Goal: Information Seeking & Learning: Learn about a topic

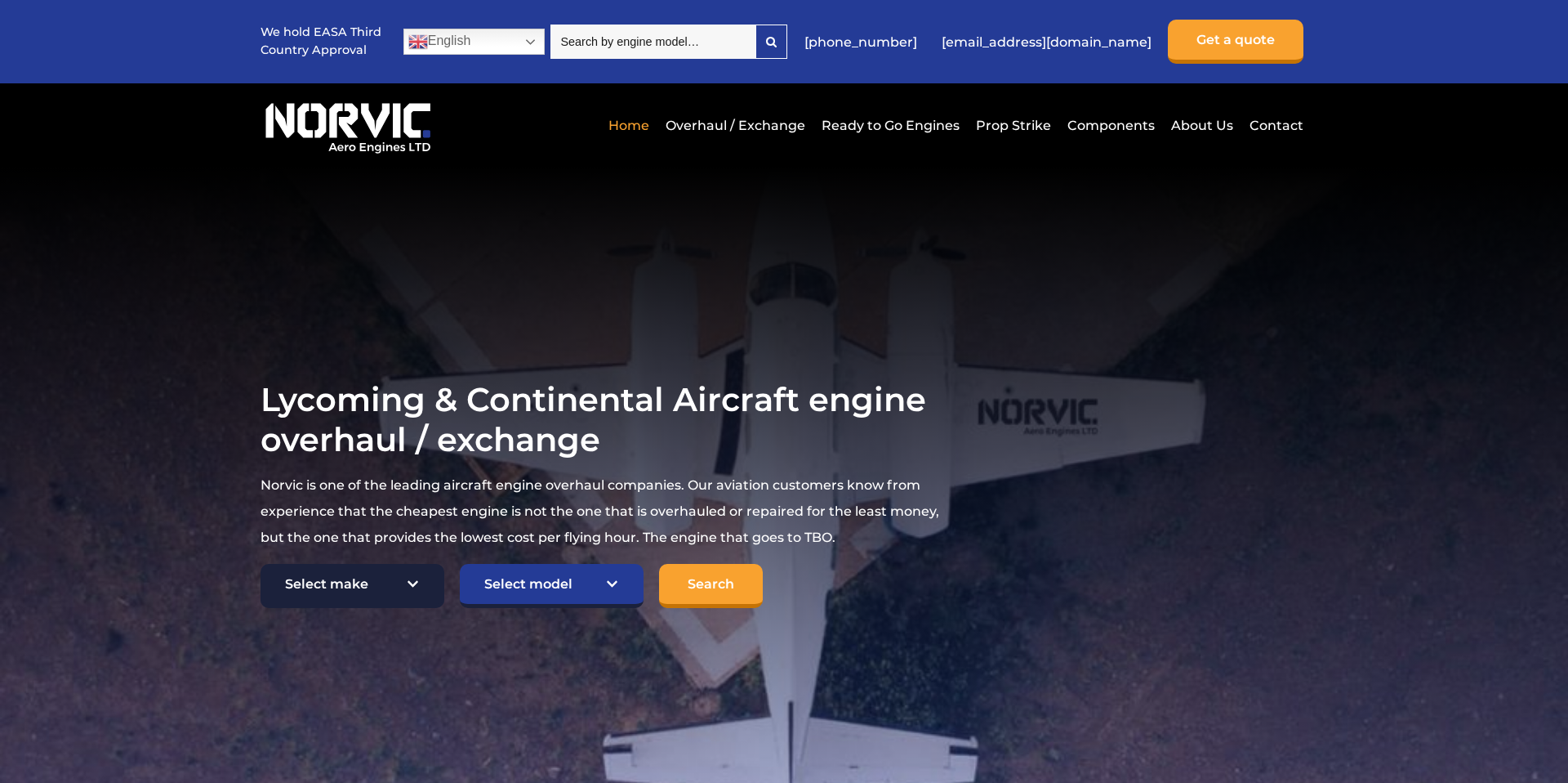
click at [370, 581] on select "Select make TCM Continental Lycoming" at bounding box center [352, 586] width 184 height 45
select select "TCM Continental"
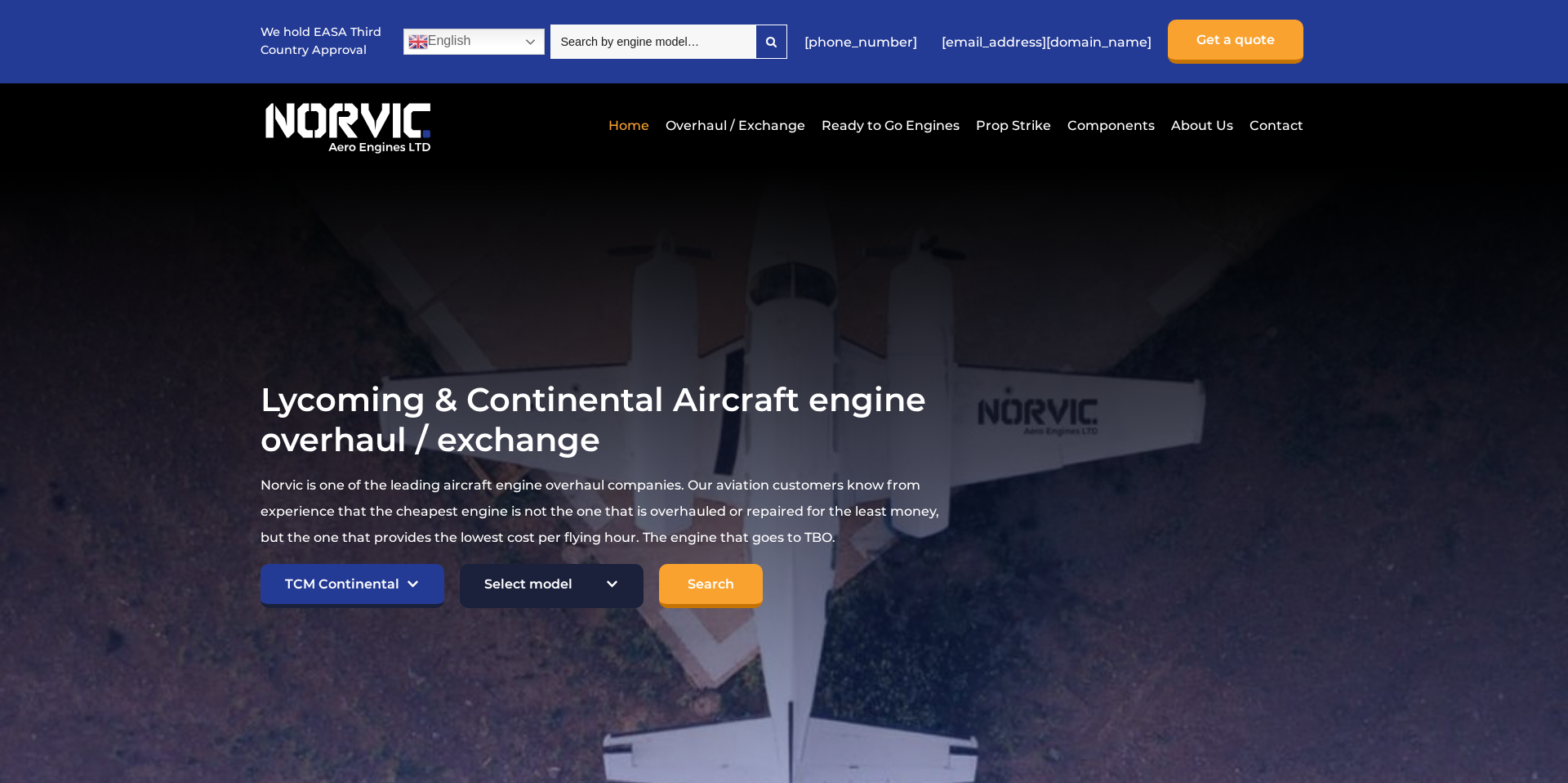
click at [561, 569] on select "Select model American Champion 7KCAB Bellanca Citabria IO-320-E2A Beech 23 Musk…" at bounding box center [552, 586] width 184 height 45
click at [627, 97] on div "Home Overhaul / Exchange Ready to Go Engines Prop Strike Components About Us Co…" at bounding box center [784, 124] width 1047 height 83
drag, startPoint x: 1083, startPoint y: 45, endPoint x: 849, endPoint y: 33, distance: 234.3
click at [0, 0] on div "We hold EASA Third Country Approval English Dutch English French German Hindi I…" at bounding box center [784, 41] width 1568 height 83
click at [527, 578] on select "Select model American Champion 7KCAB Bellanca Citabria IO-320-E2A Beech 23 Musk…" at bounding box center [552, 586] width 184 height 45
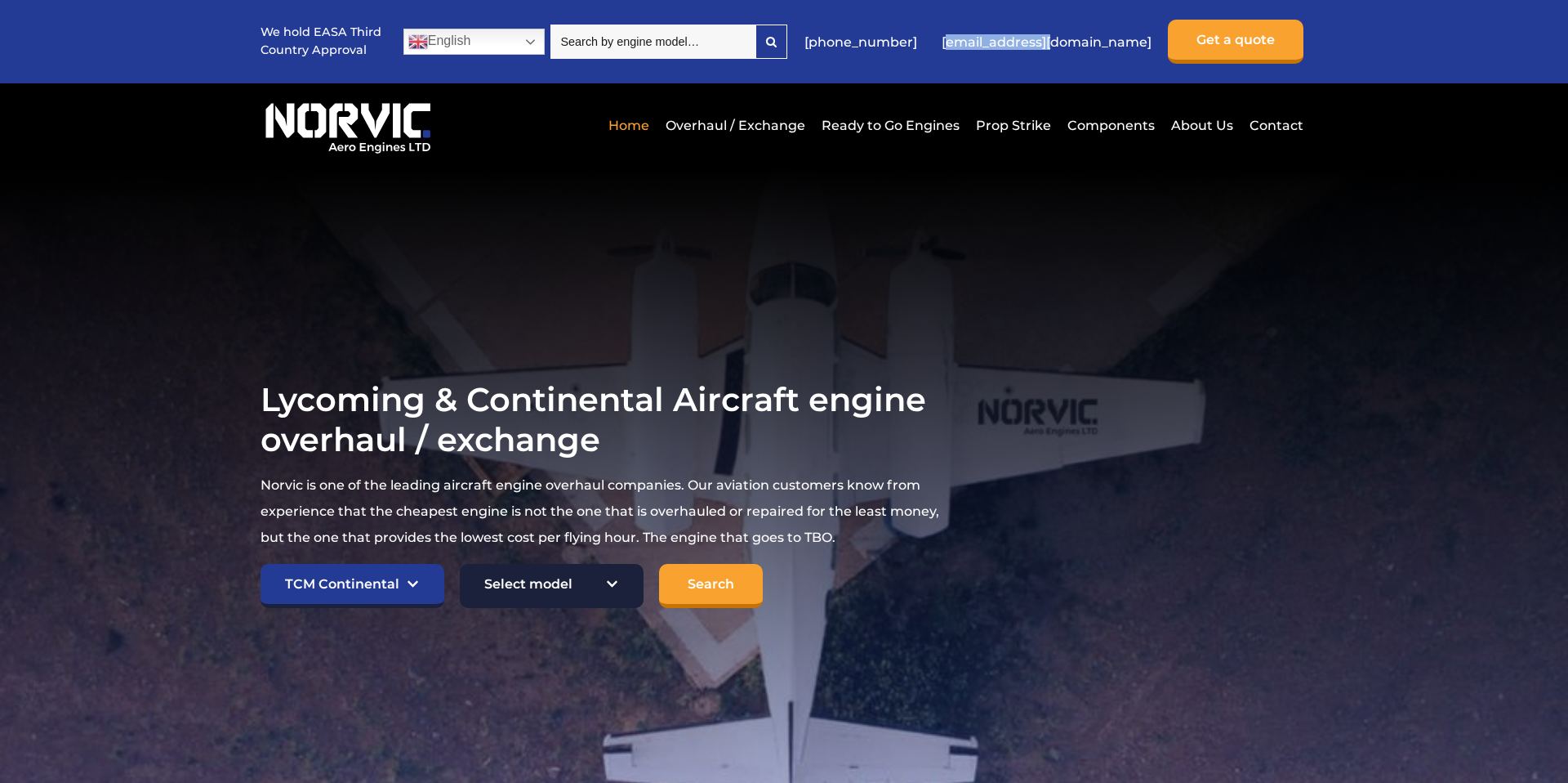
select select "982"
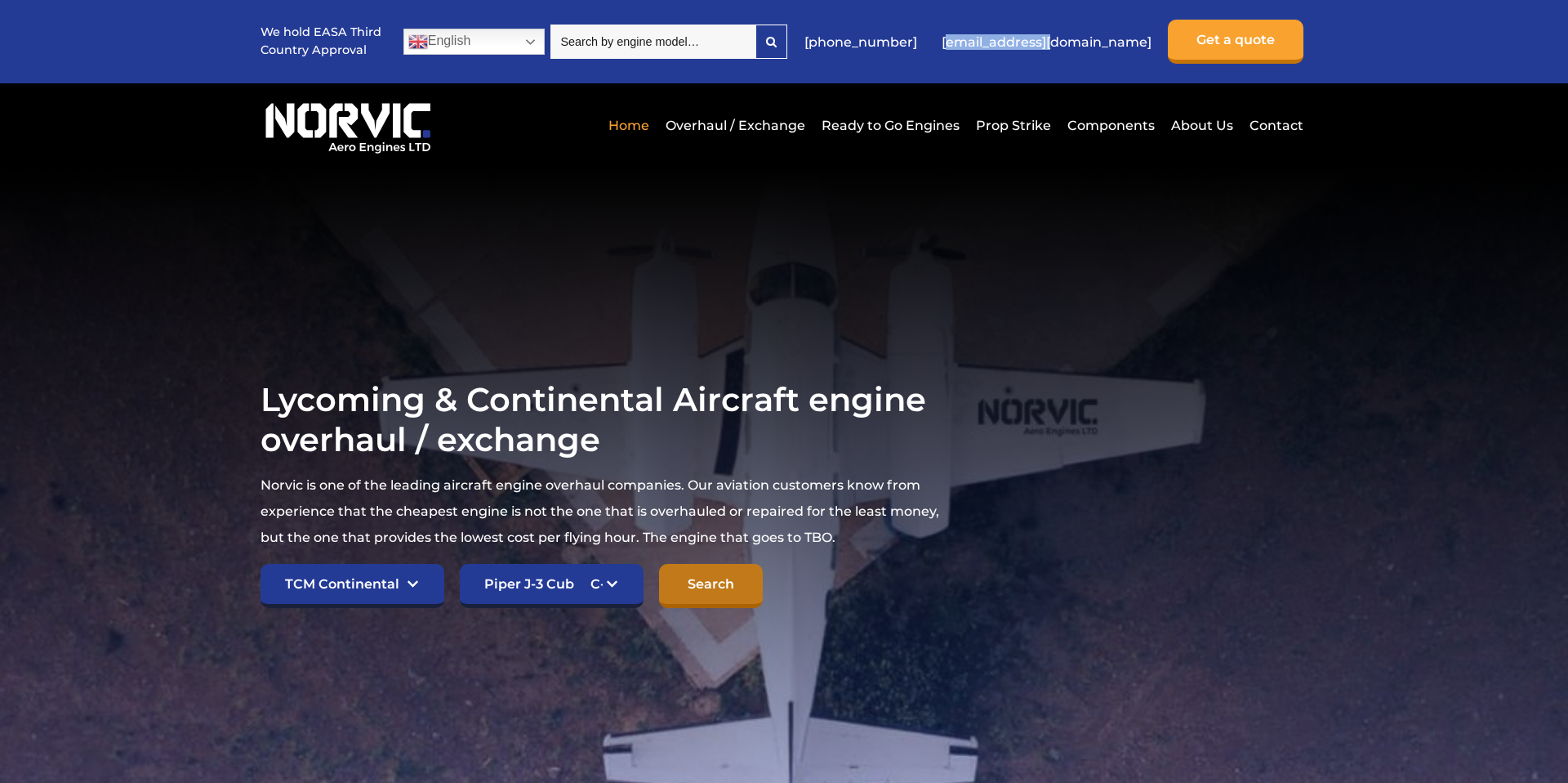
click at [726, 594] on input "Search" at bounding box center [711, 586] width 104 height 45
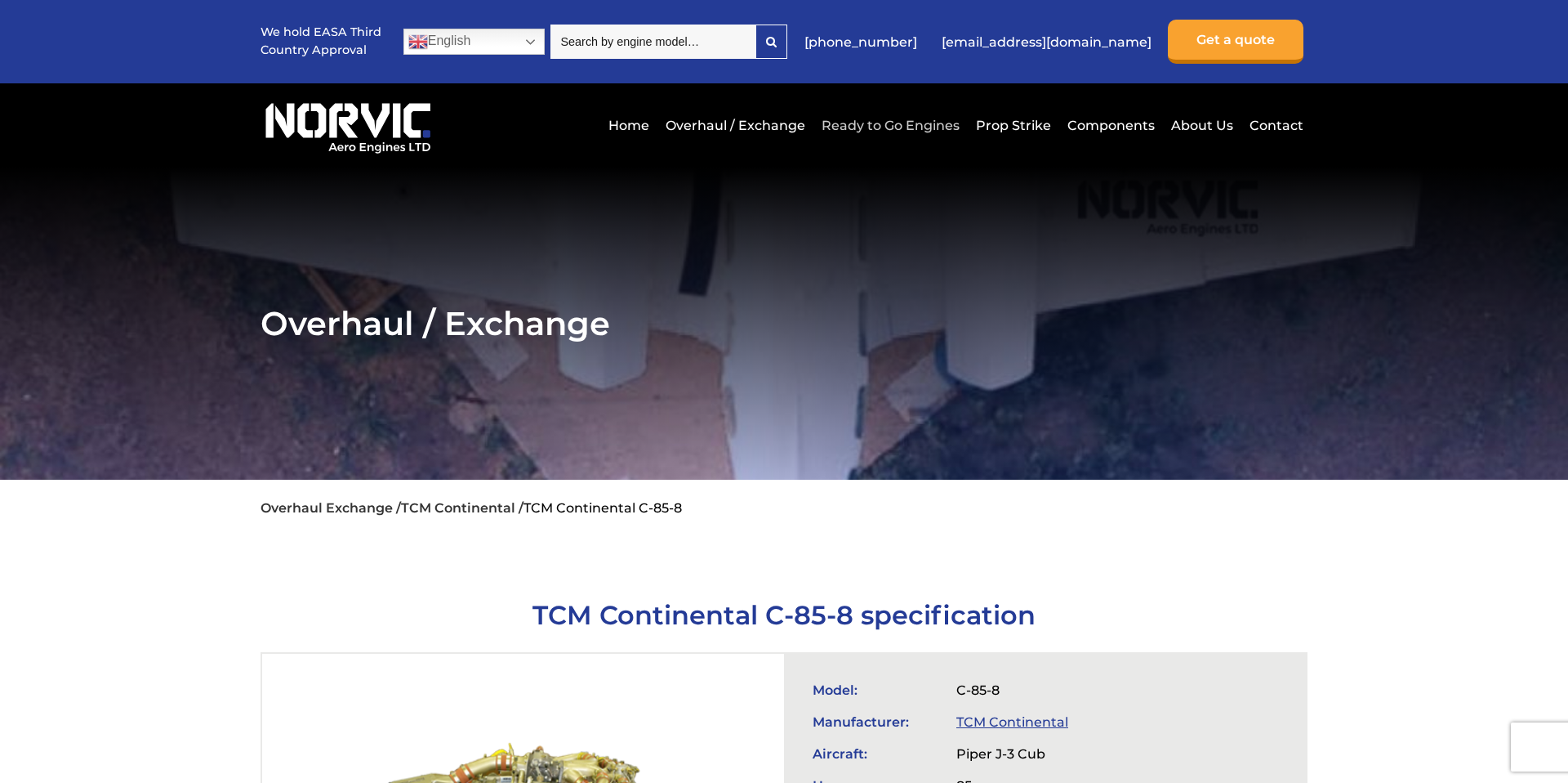
click at [879, 123] on link "Ready to Go Engines" at bounding box center [891, 125] width 146 height 40
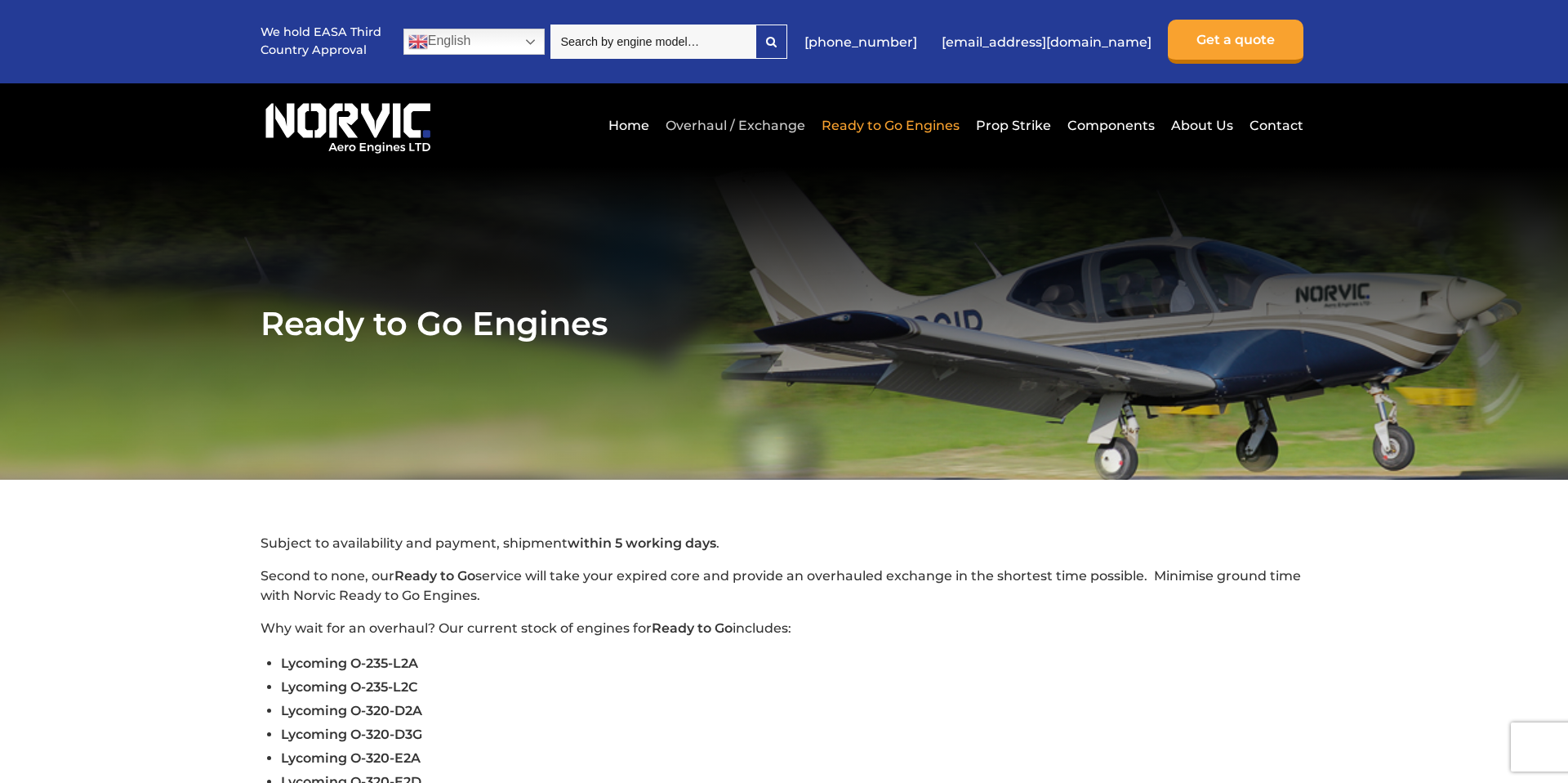
click at [747, 116] on link "Overhaul / Exchange" at bounding box center [736, 125] width 148 height 40
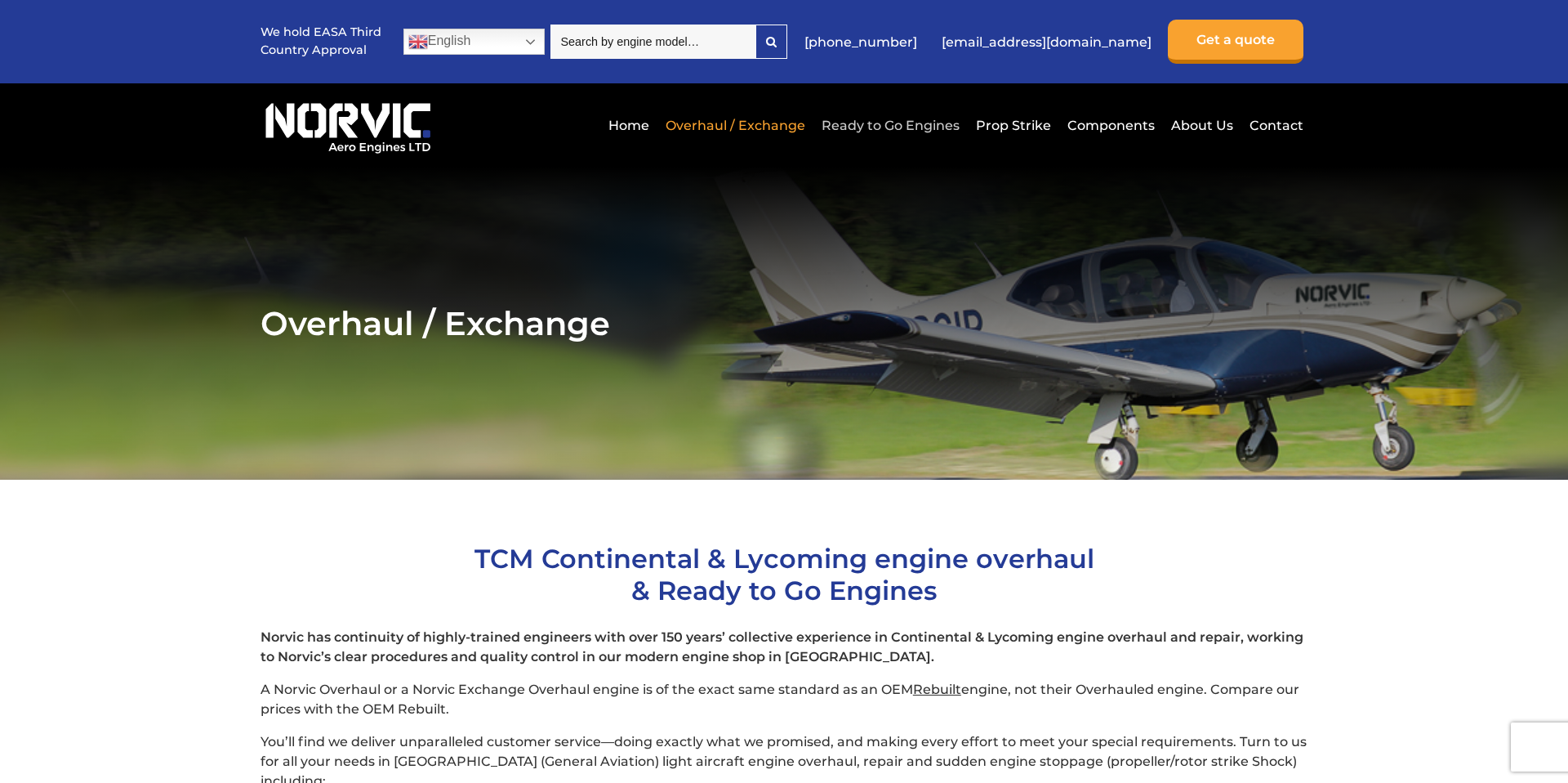
click at [898, 130] on link "Ready to Go Engines" at bounding box center [891, 125] width 146 height 40
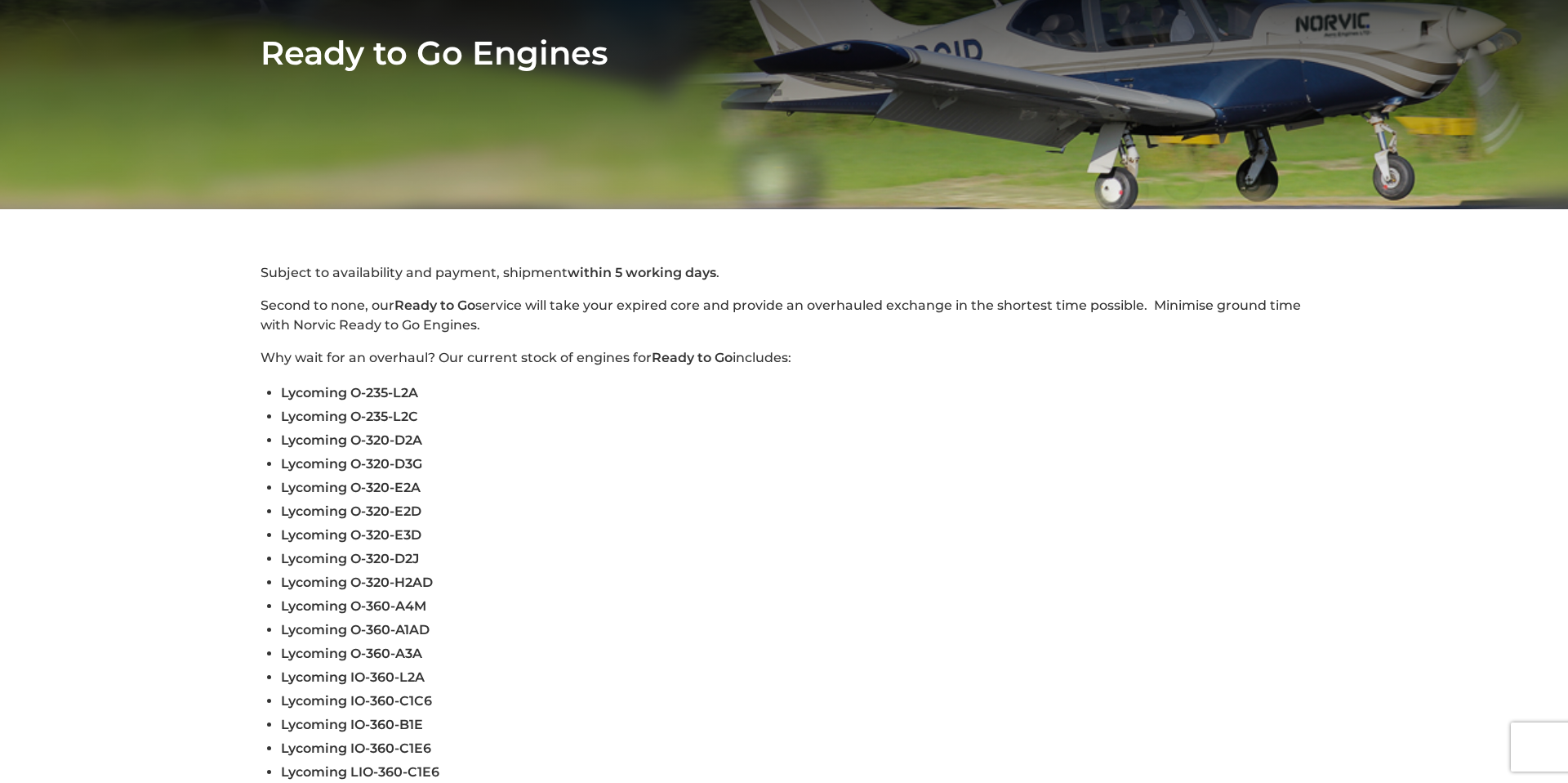
scroll to position [525, 0]
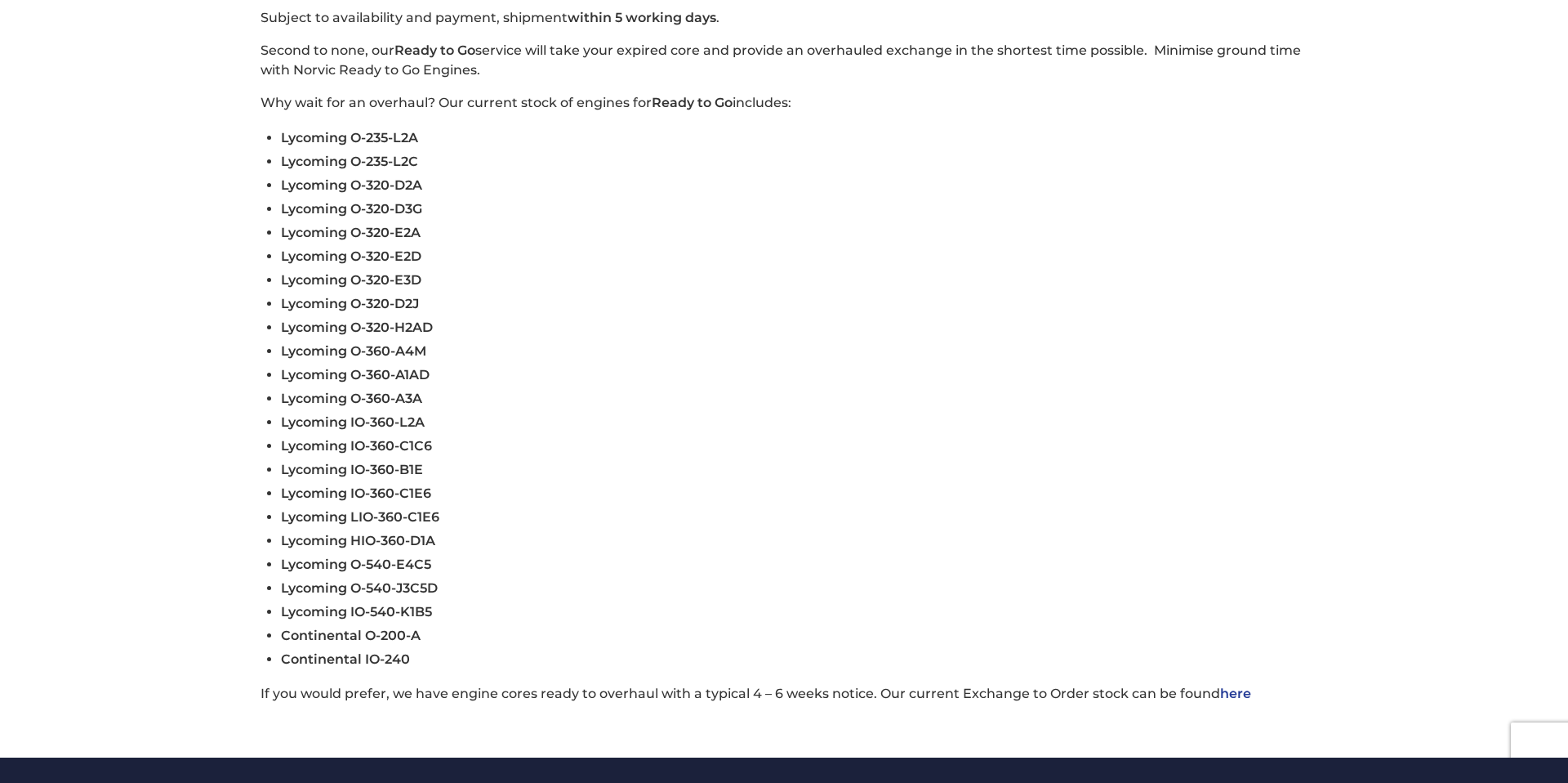
click at [317, 640] on span "Continental O-200-A" at bounding box center [351, 635] width 139 height 15
click at [489, 633] on li "Continental O-200-A" at bounding box center [794, 635] width 1027 height 24
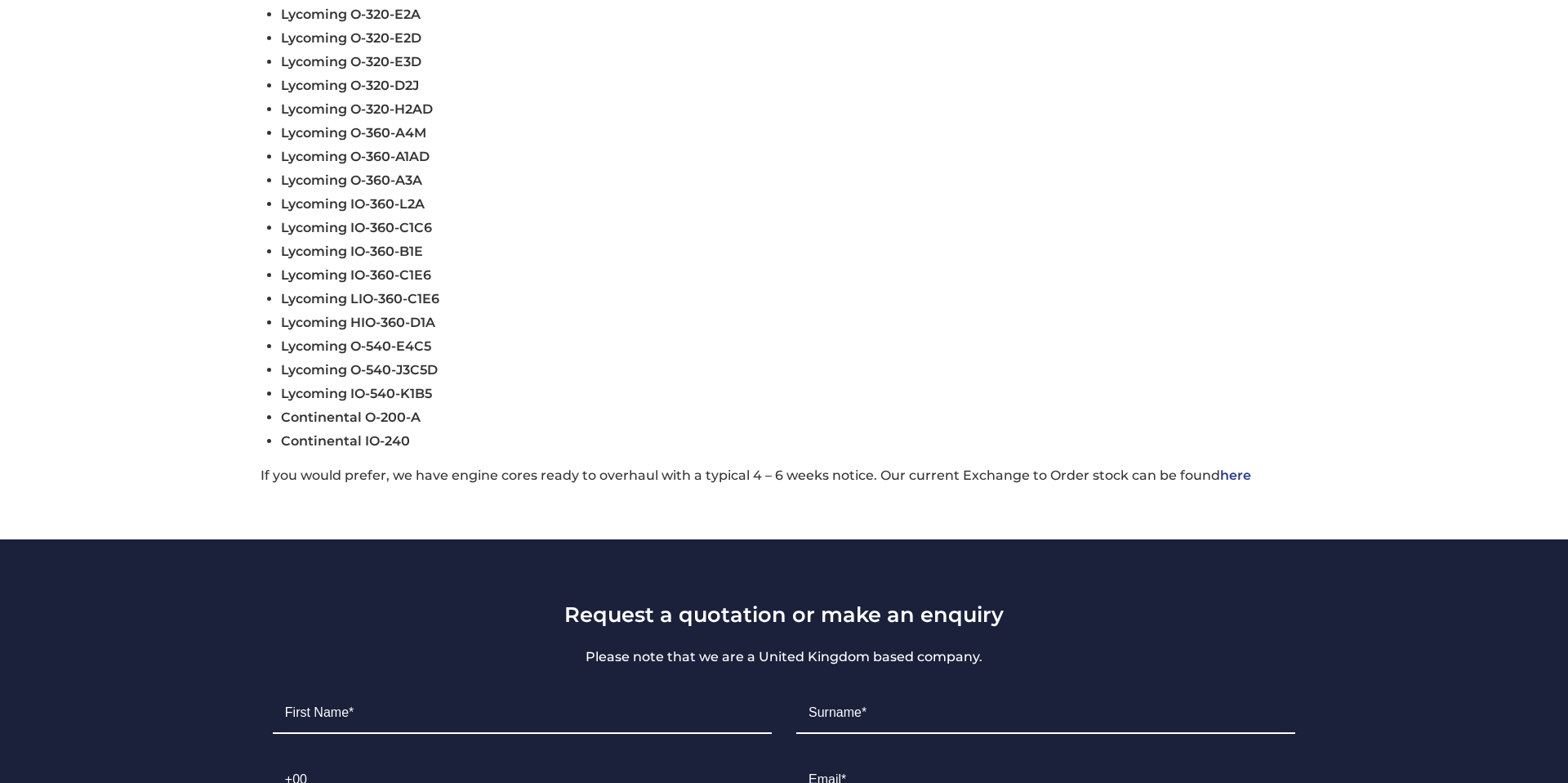
scroll to position [864, 0]
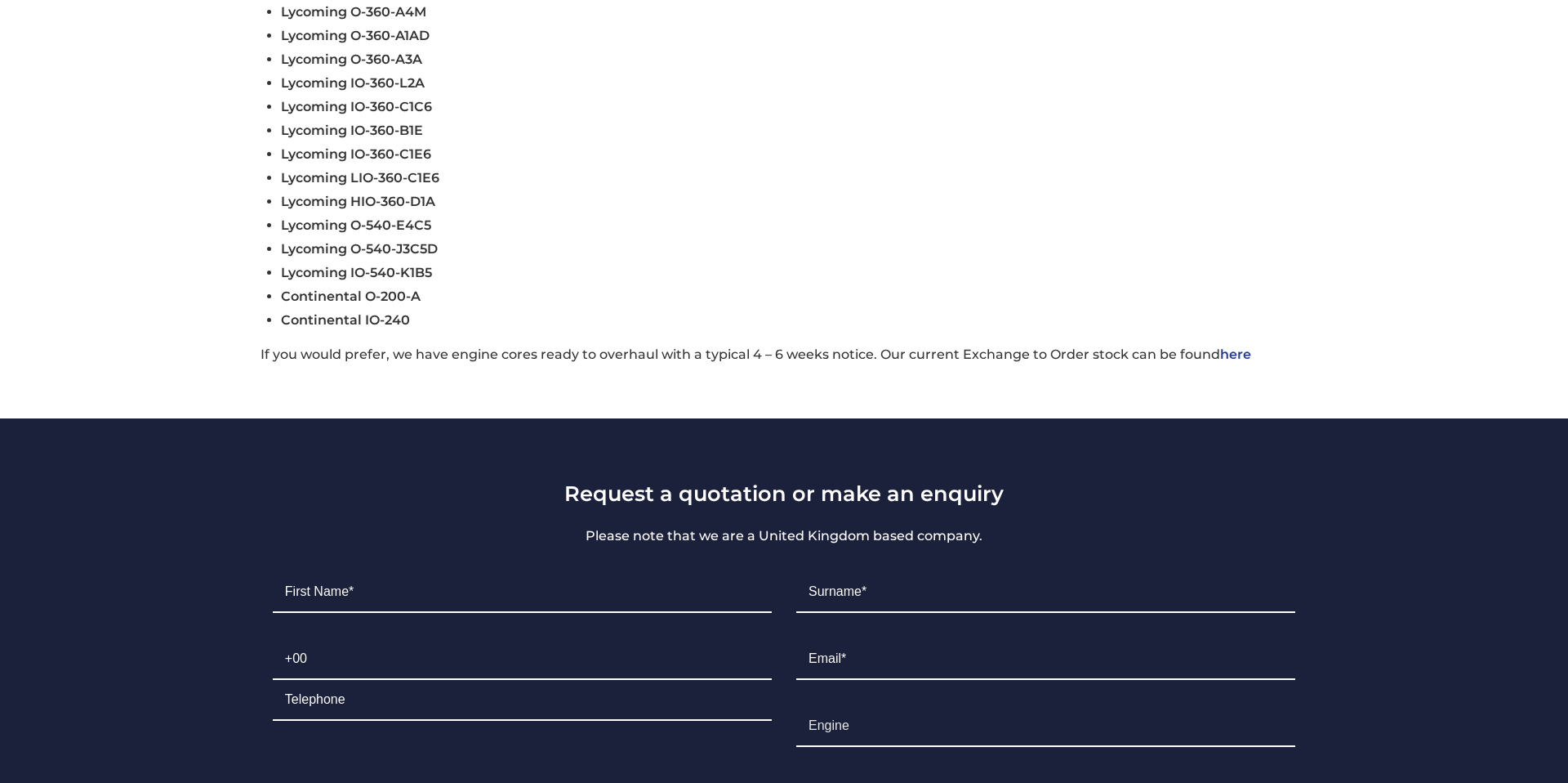
click at [1225, 355] on link "here" at bounding box center [1235, 354] width 31 height 15
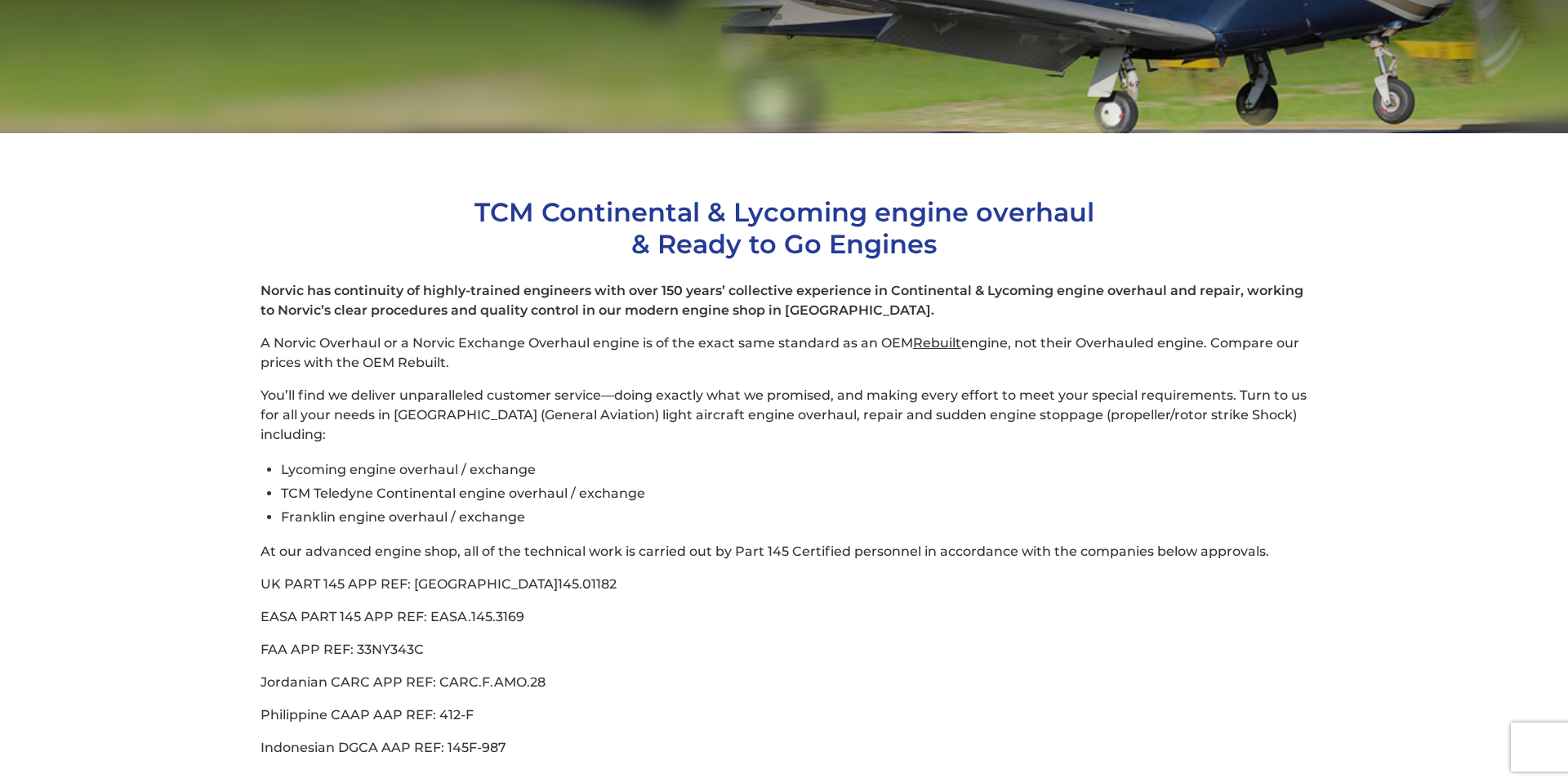
scroll to position [396, 0]
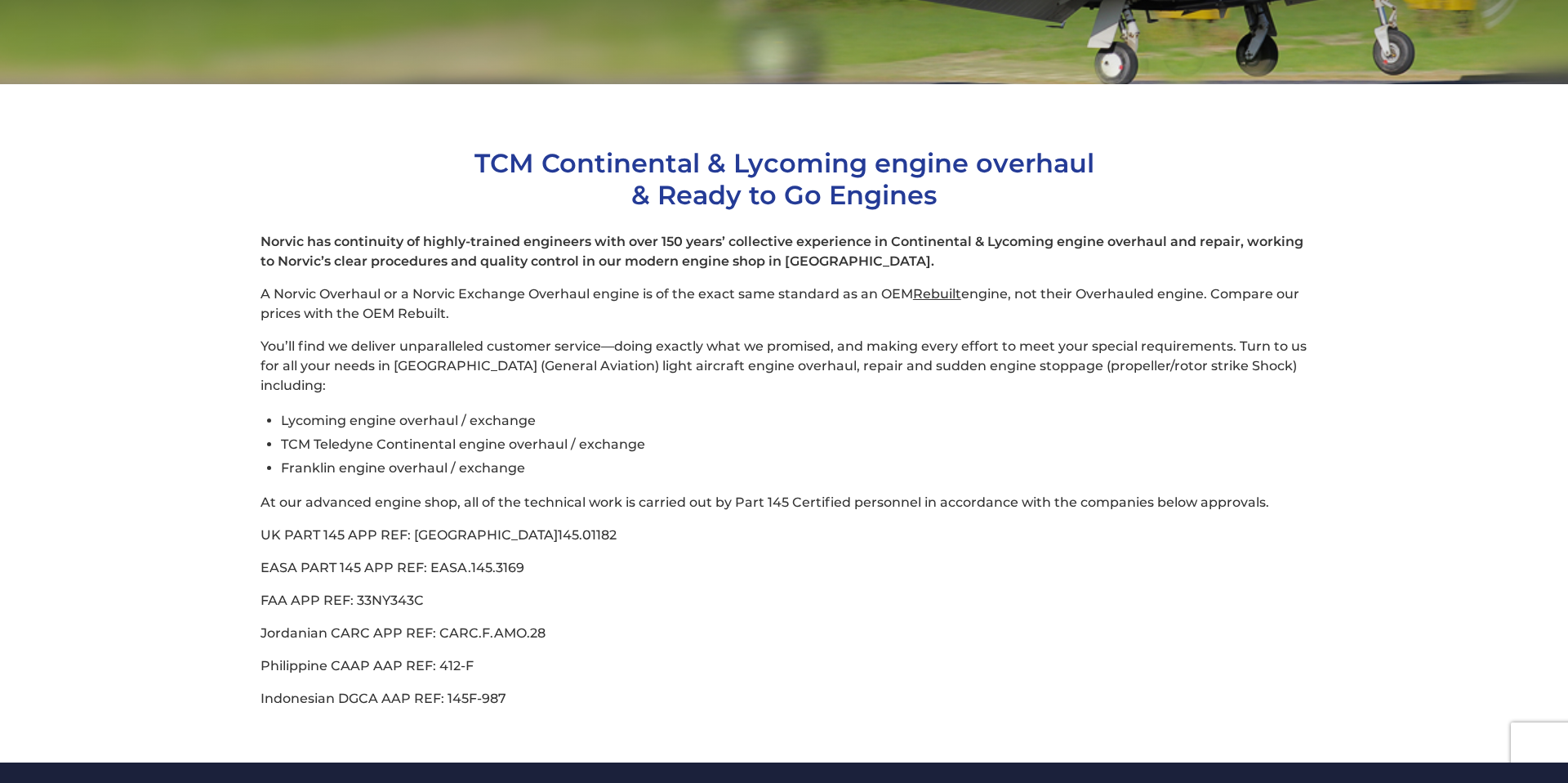
click at [472, 408] on li "Lycoming engine overhaul / exchange" at bounding box center [794, 420] width 1027 height 24
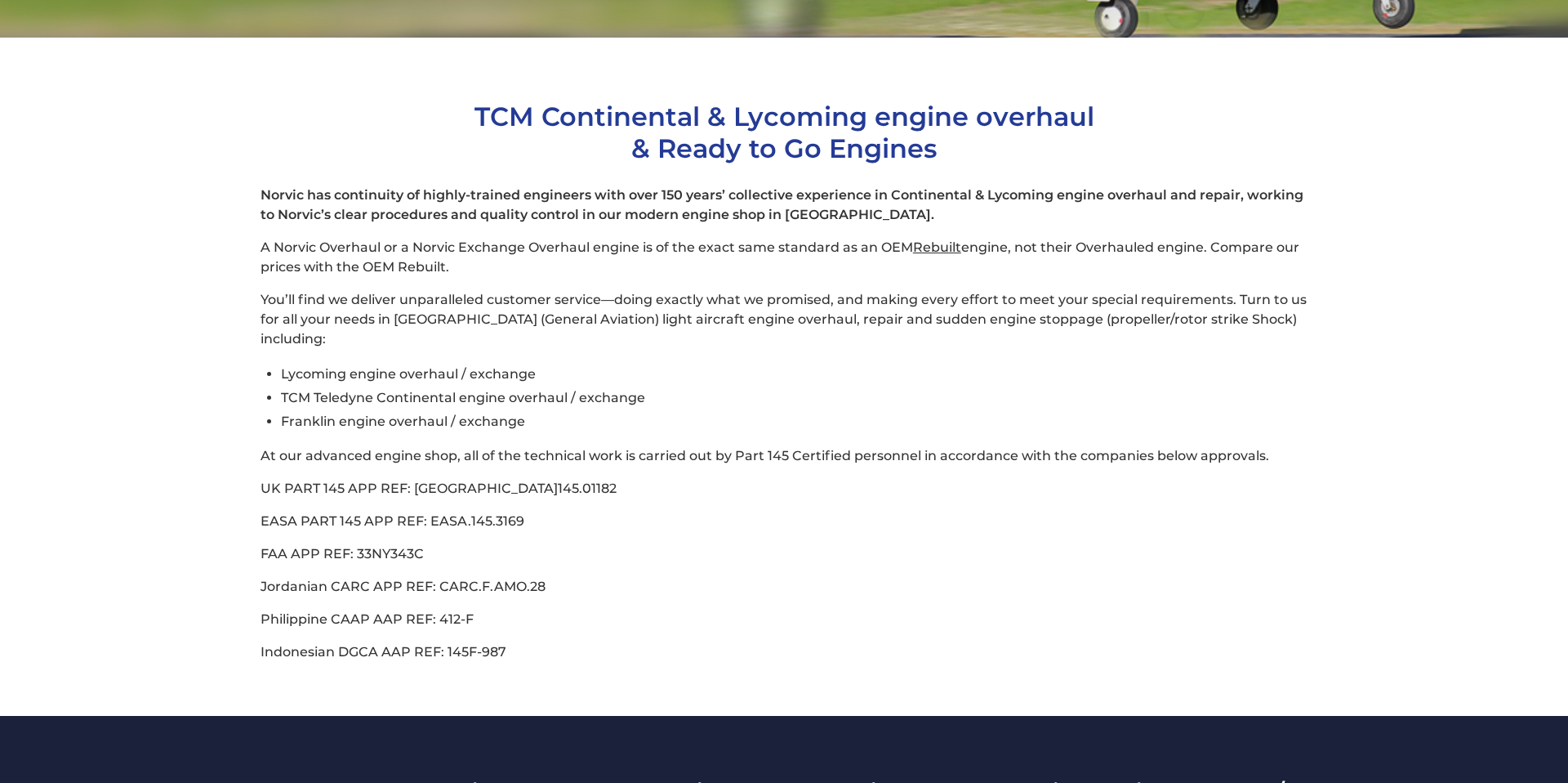
click at [433, 578] on div "Norvic has continuity of highly-trained engineers with over 150 years’ collecti…" at bounding box center [784, 423] width 1047 height 476
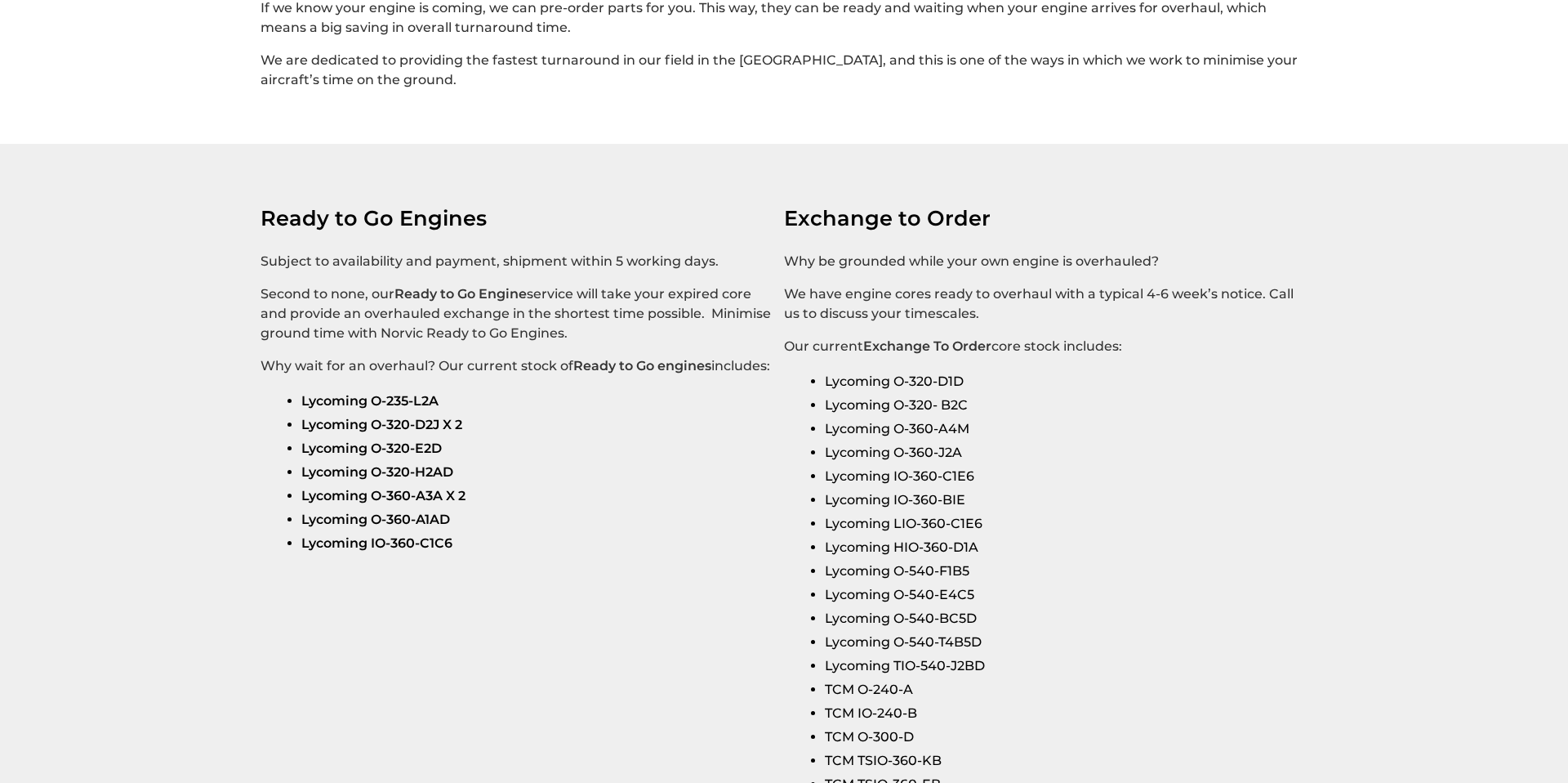
scroll to position [2746, 0]
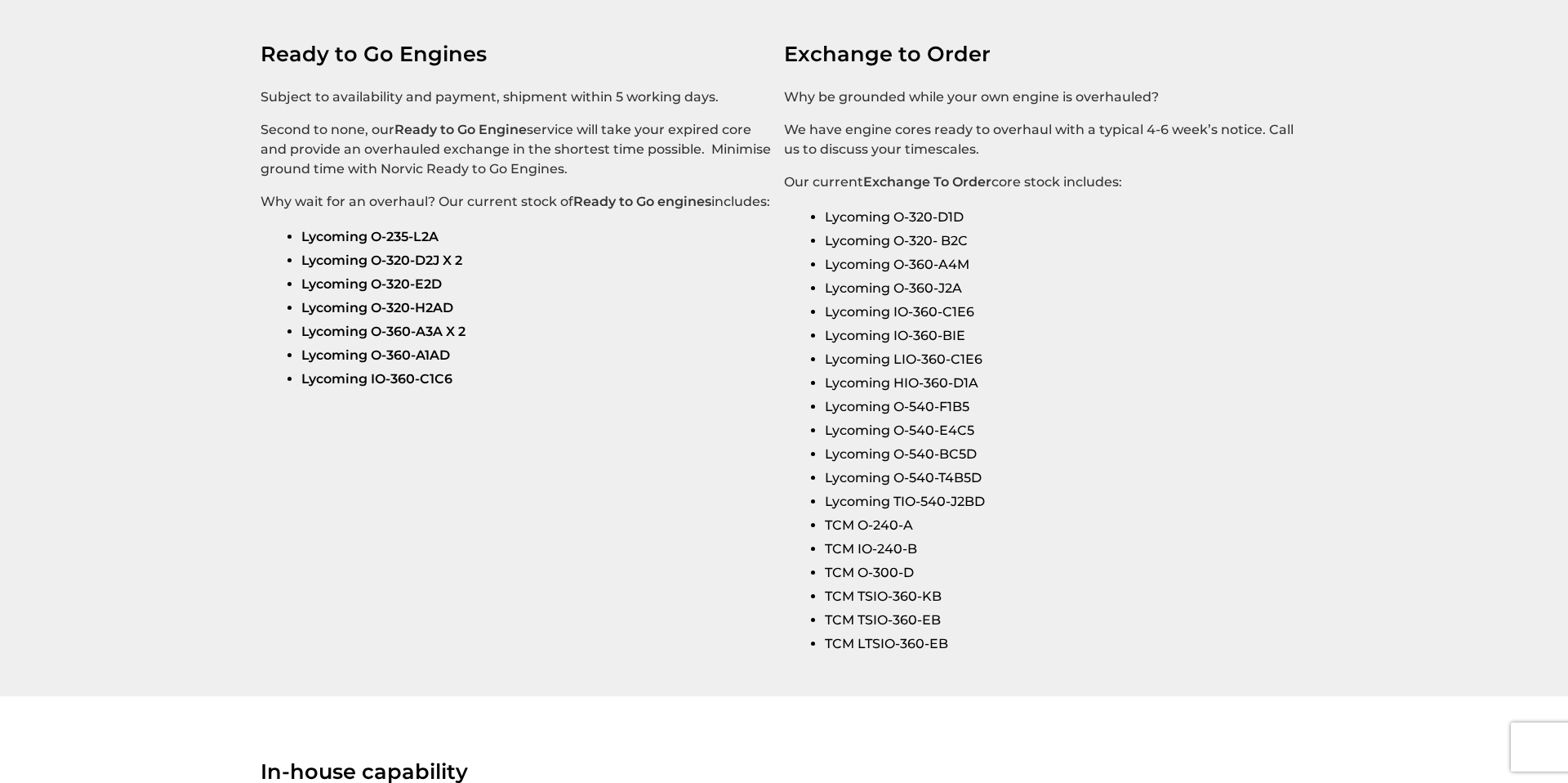
click at [356, 268] on li "Lycoming O-320-D2J X 2" at bounding box center [537, 260] width 470 height 24
click at [359, 306] on strong "Lycoming O-320-H2AD" at bounding box center [377, 307] width 152 height 15
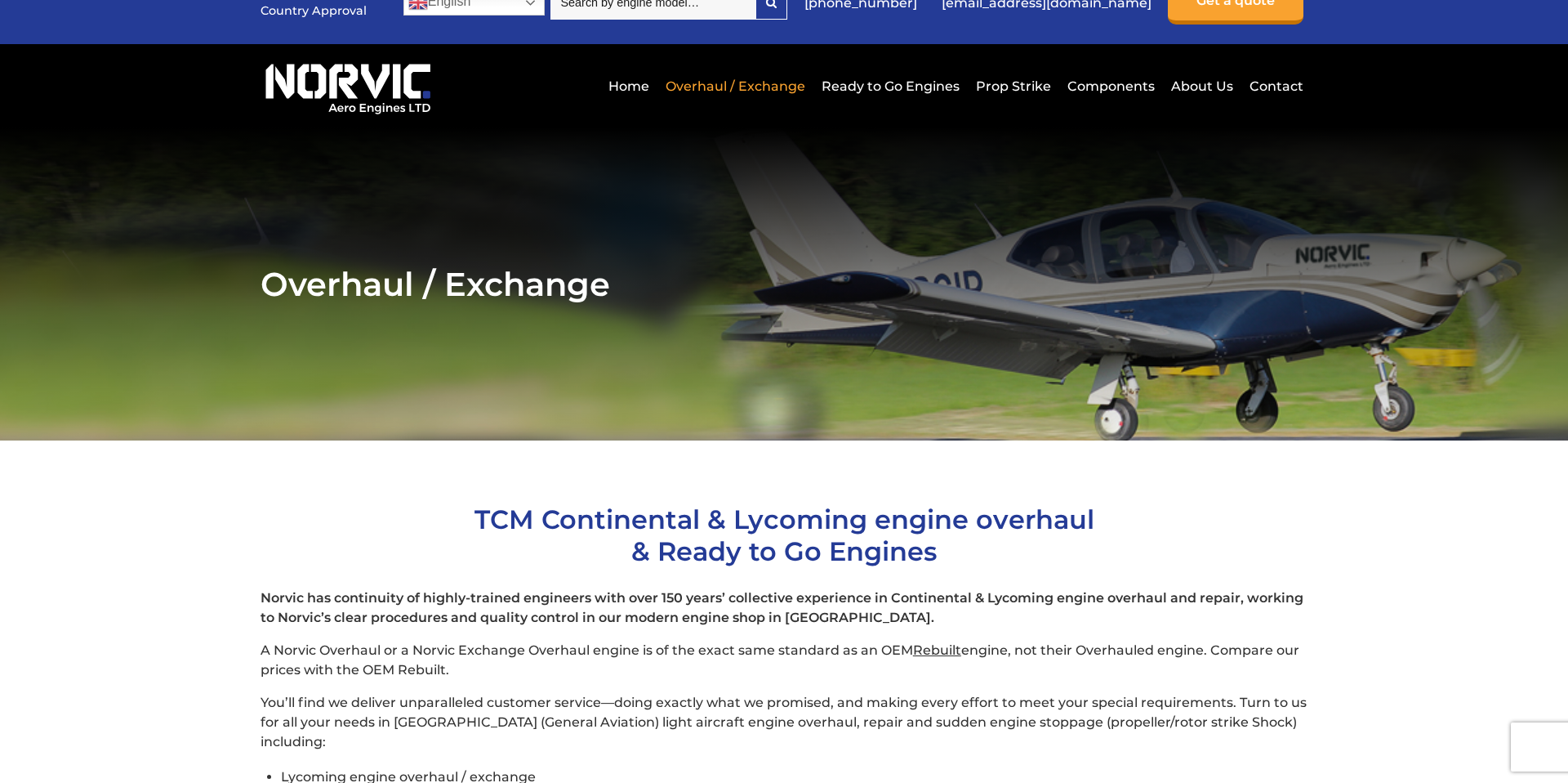
scroll to position [0, 0]
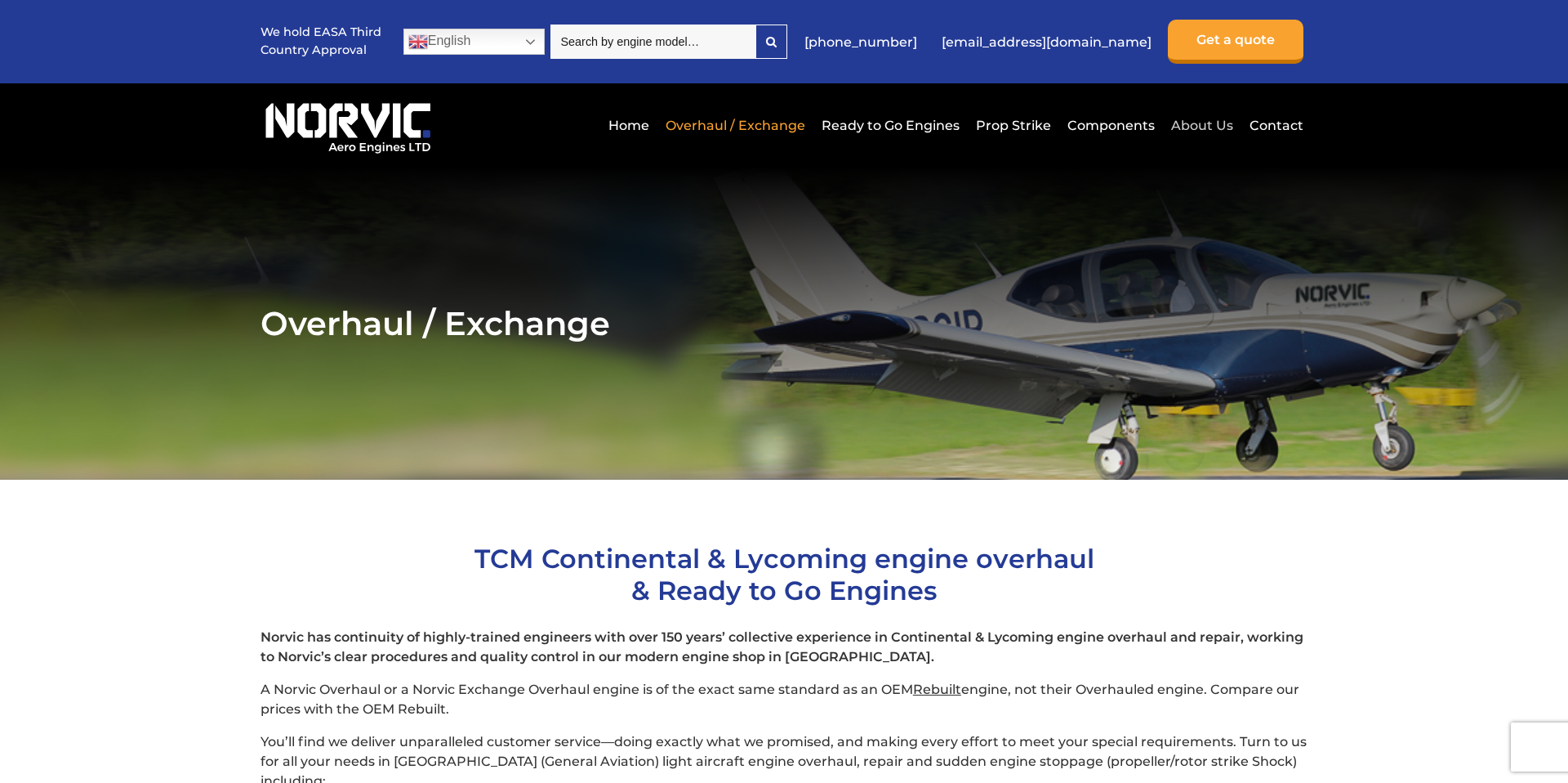
click at [1191, 123] on link "About Us" at bounding box center [1203, 125] width 71 height 40
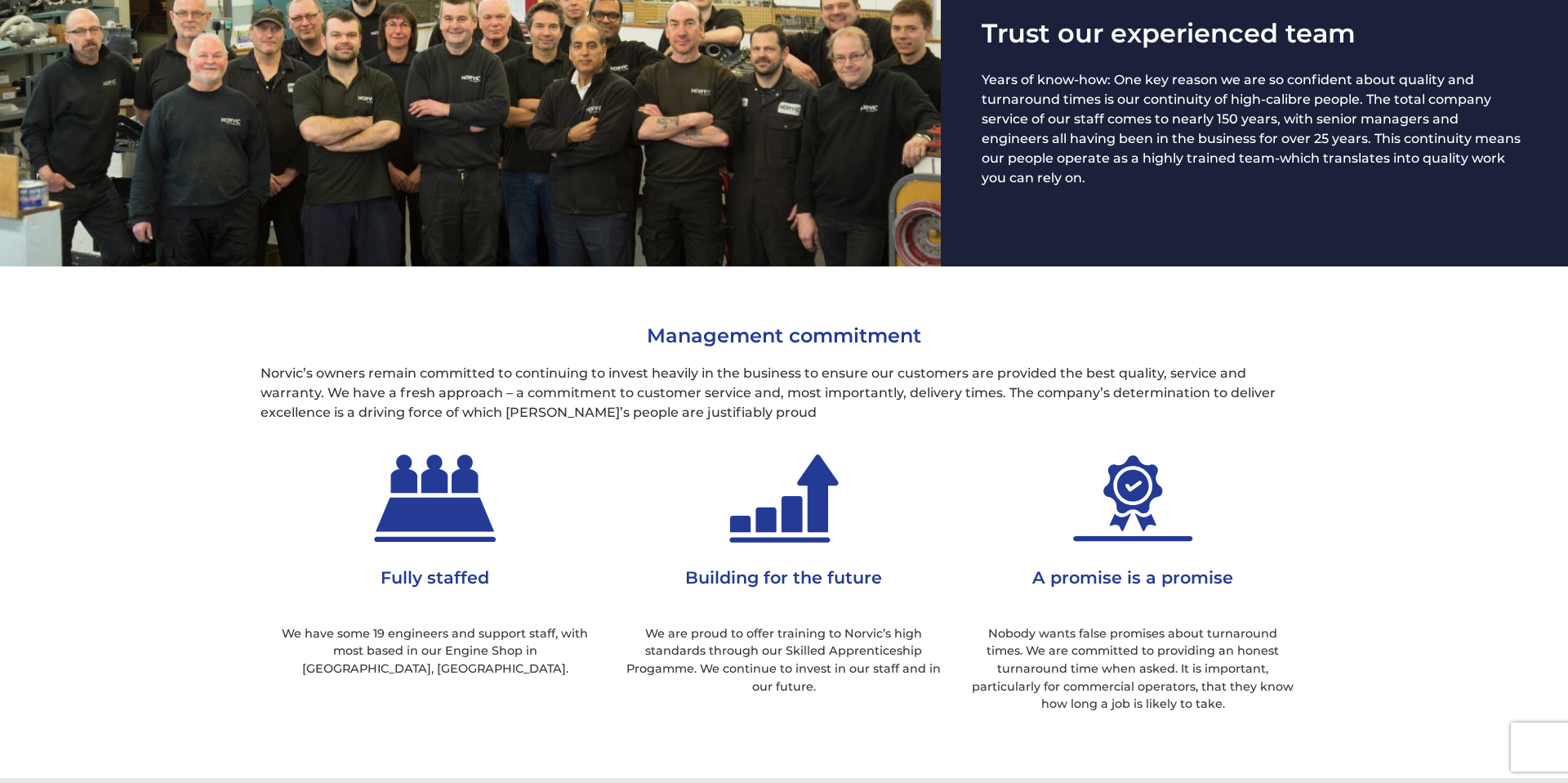
scroll to position [823, 0]
